Goal: Information Seeking & Learning: Learn about a topic

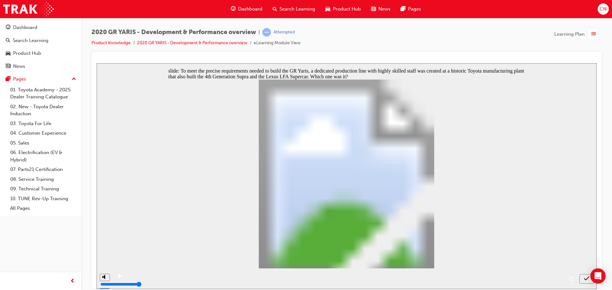
radio input "true"
click at [588, 277] on icon "submit" at bounding box center [586, 278] width 5 height 4
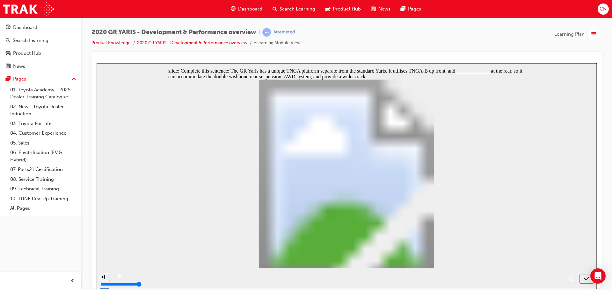
radio input "true"
click at [587, 278] on icon "submit" at bounding box center [586, 279] width 5 height 6
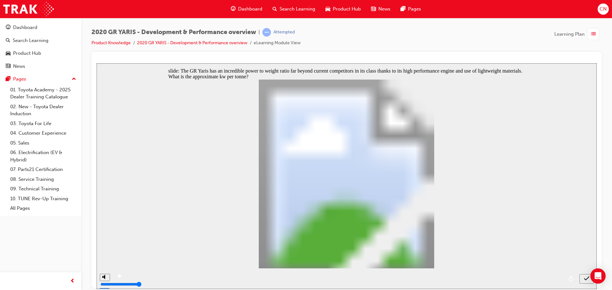
click at [588, 278] on icon "submit" at bounding box center [586, 279] width 5 height 6
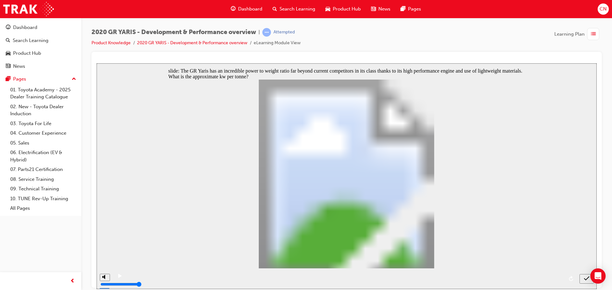
radio input "false"
radio input "true"
click at [584, 277] on icon "submit" at bounding box center [586, 279] width 5 height 6
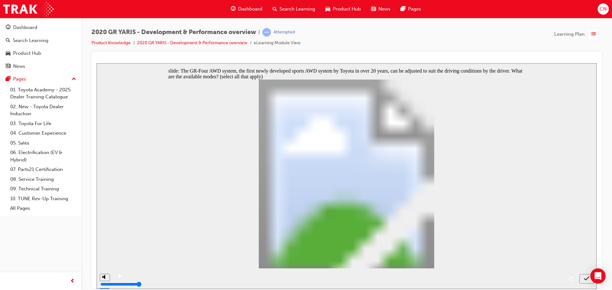
checkbox input "true"
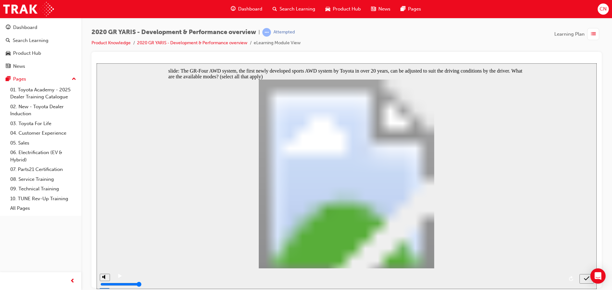
click at [585, 279] on icon "submit" at bounding box center [586, 279] width 5 height 6
checkbox input "false"
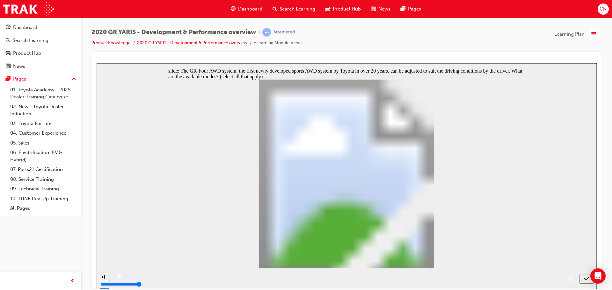
checkbox input "true"
click at [584, 280] on icon "submit" at bounding box center [586, 279] width 5 height 6
checkbox input "true"
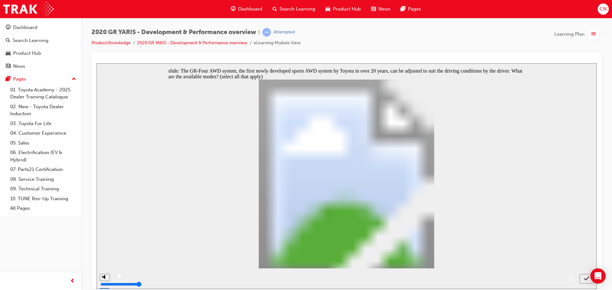
click at [584, 279] on icon "submit" at bounding box center [586, 278] width 5 height 4
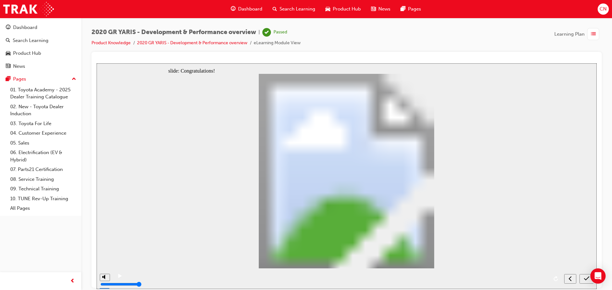
click at [584, 279] on icon "submit" at bounding box center [586, 278] width 5 height 4
click at [594, 34] on span "list-icon" at bounding box center [593, 34] width 5 height 8
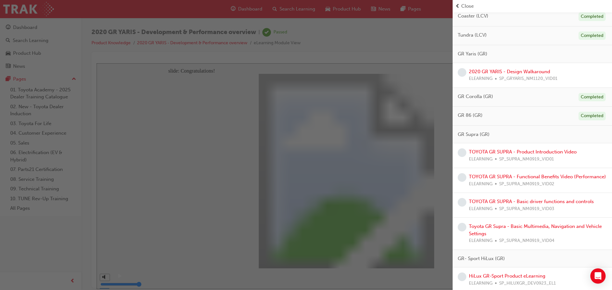
scroll to position [410, 0]
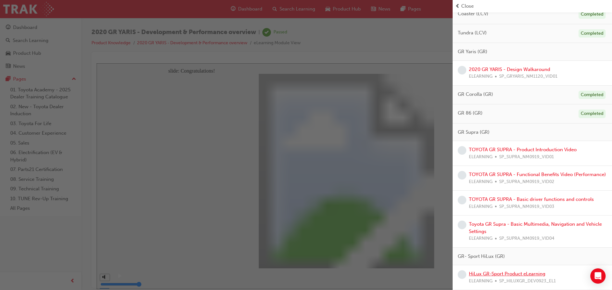
click at [503, 273] on link "HiLux GR-Sport Product eLearning" at bounding box center [507, 274] width 76 height 6
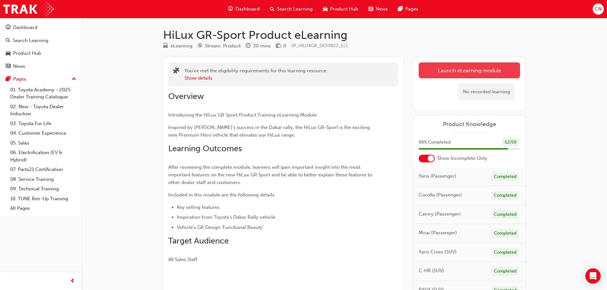
click at [464, 70] on link "Launch eLearning module" at bounding box center [469, 70] width 101 height 16
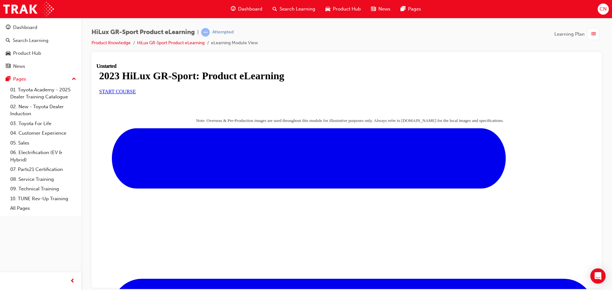
click at [136, 94] on span "START COURSE" at bounding box center [117, 91] width 37 height 5
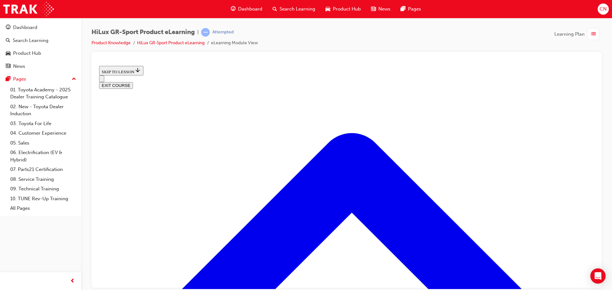
scroll to position [243, 0]
